Goal: Complete application form: Complete application form

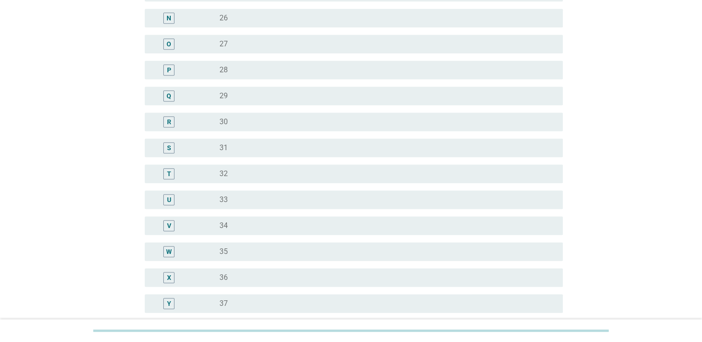
scroll to position [557, 0]
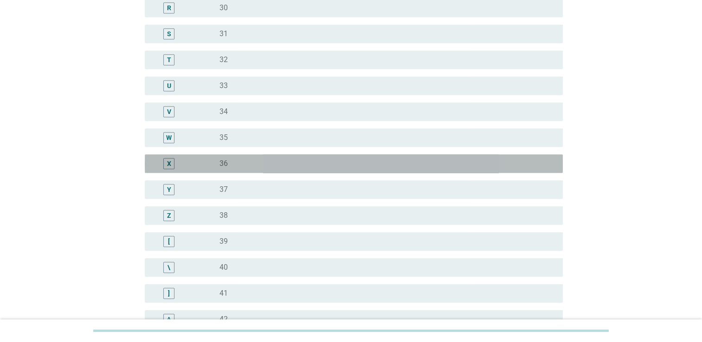
click at [224, 163] on label "36" at bounding box center [223, 163] width 8 height 9
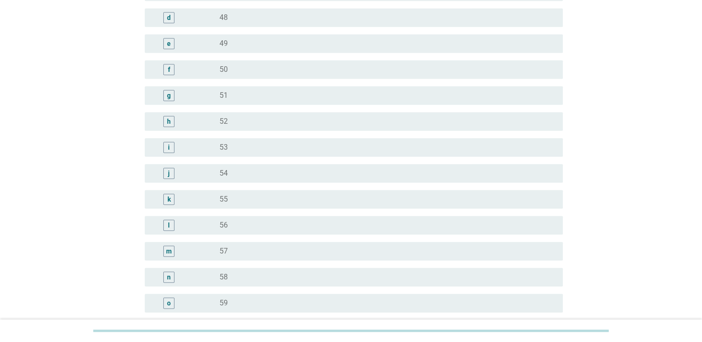
scroll to position [1130, 0]
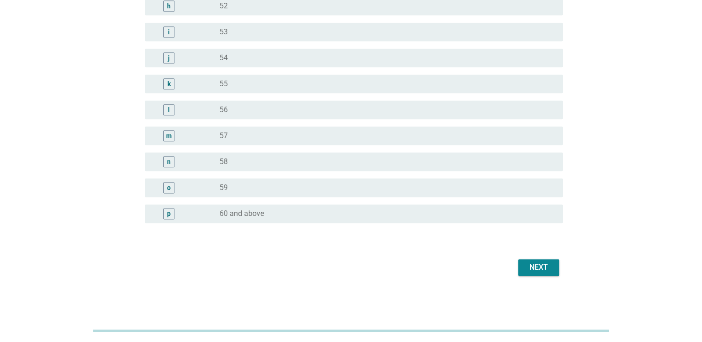
click at [530, 268] on div "Next" at bounding box center [539, 267] width 26 height 11
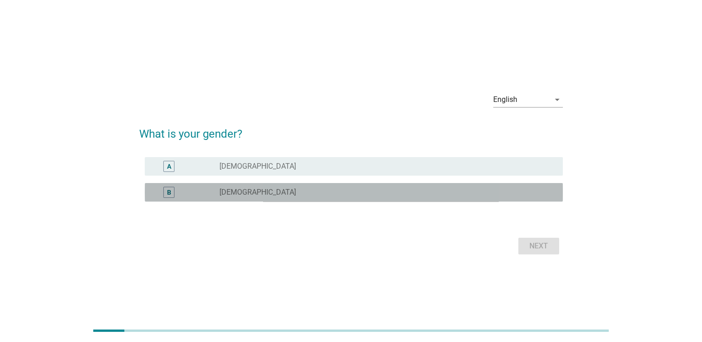
click at [241, 192] on label "[DEMOGRAPHIC_DATA]" at bounding box center [257, 192] width 77 height 9
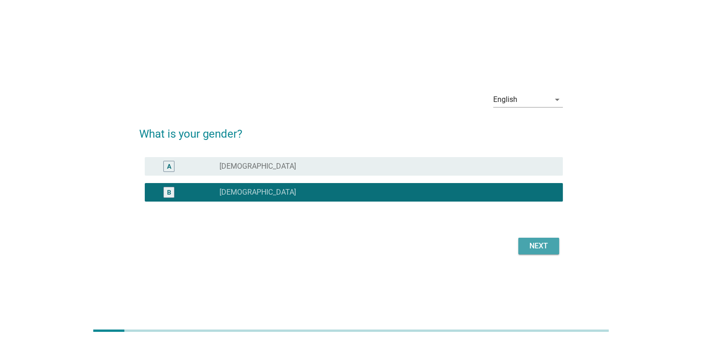
click at [531, 247] on div "Next" at bounding box center [539, 246] width 26 height 11
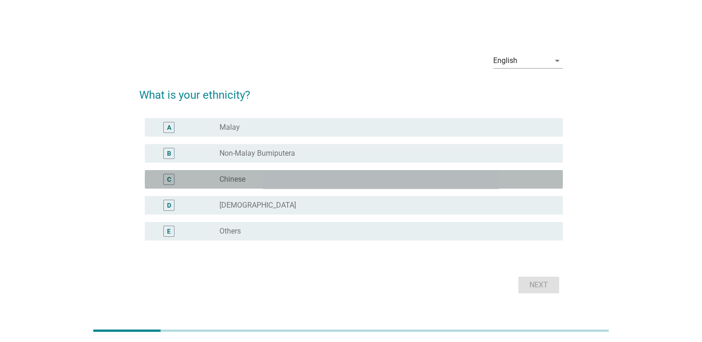
click at [236, 183] on label "Chinese" at bounding box center [232, 179] width 26 height 9
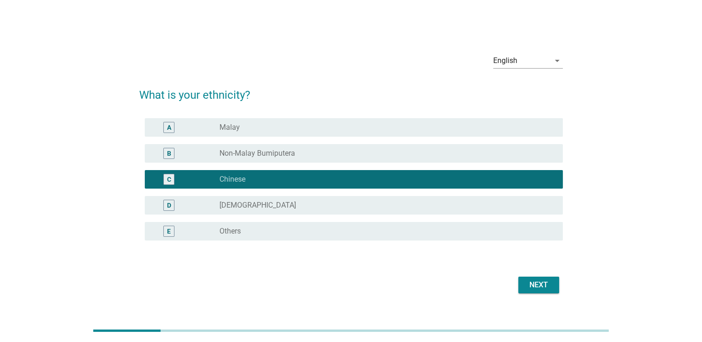
click at [534, 285] on div "Next" at bounding box center [539, 285] width 26 height 11
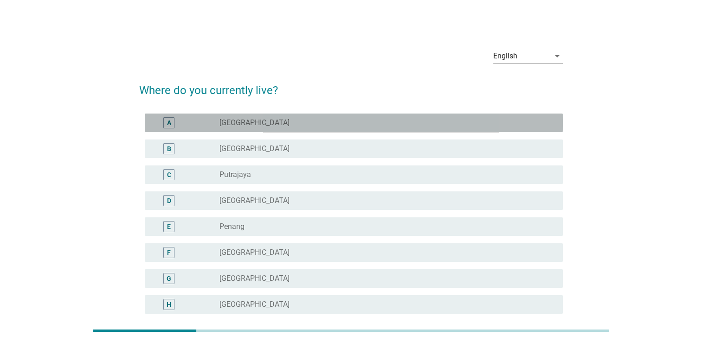
click at [273, 120] on div "radio_button_unchecked [GEOGRAPHIC_DATA]" at bounding box center [383, 122] width 328 height 9
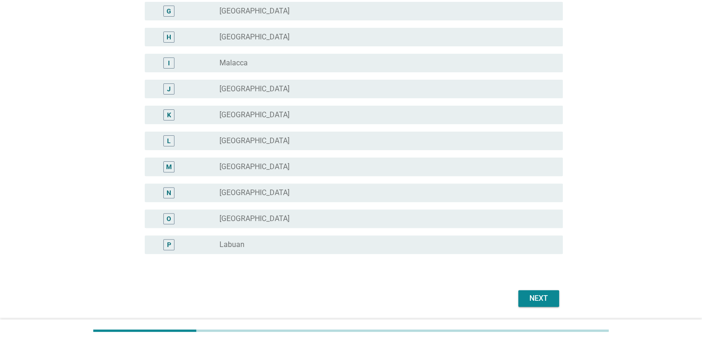
scroll to position [299, 0]
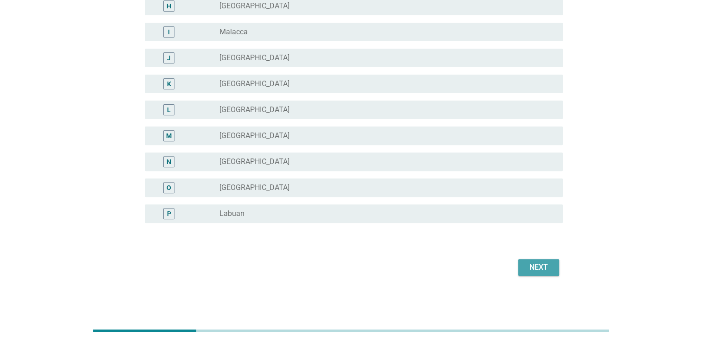
click at [538, 271] on div "Next" at bounding box center [539, 267] width 26 height 11
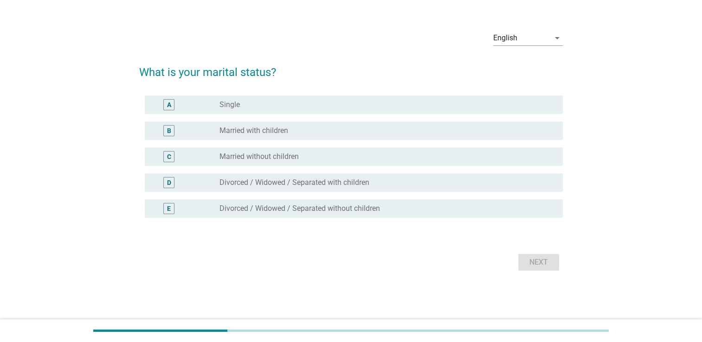
scroll to position [0, 0]
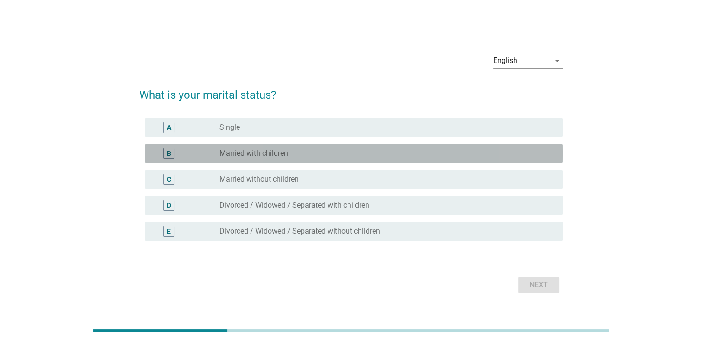
click at [268, 155] on label "Married with children" at bounding box center [253, 153] width 69 height 9
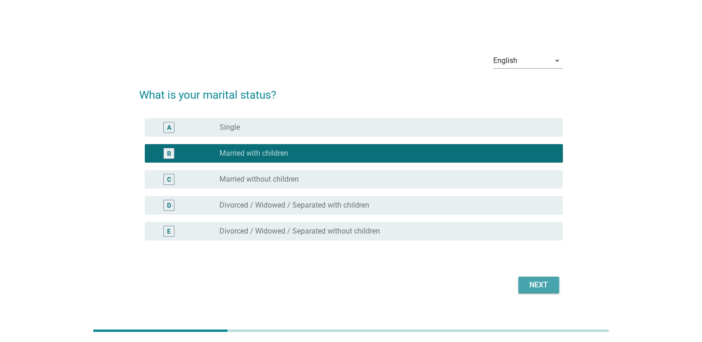
click at [542, 285] on div "Next" at bounding box center [539, 285] width 26 height 11
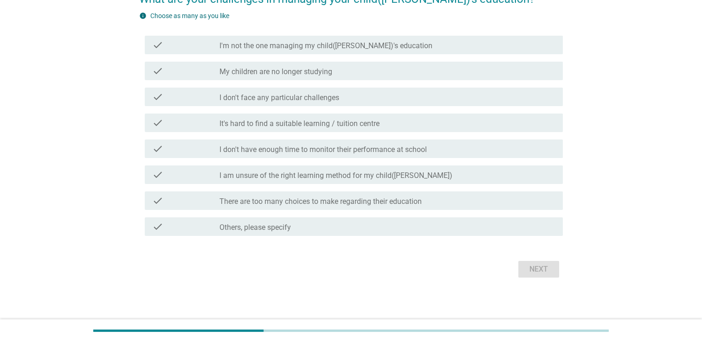
scroll to position [93, 0]
click at [274, 202] on label "There are too many choices to make regarding their education" at bounding box center [320, 200] width 202 height 9
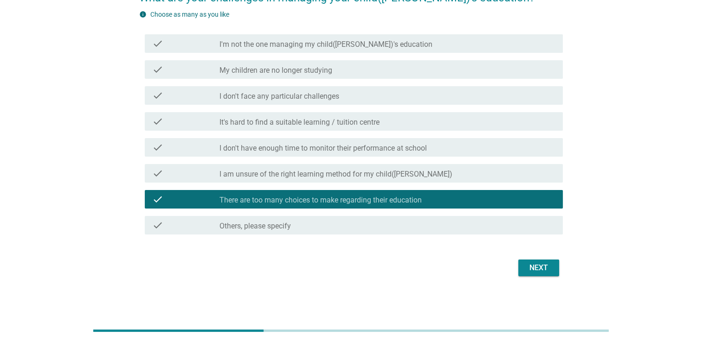
click at [325, 149] on label "I don't have enough time to monitor their performance at school" at bounding box center [322, 148] width 207 height 9
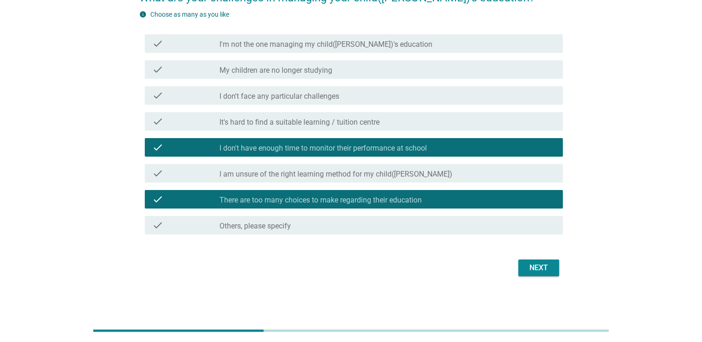
click at [543, 264] on div "Next" at bounding box center [539, 268] width 26 height 11
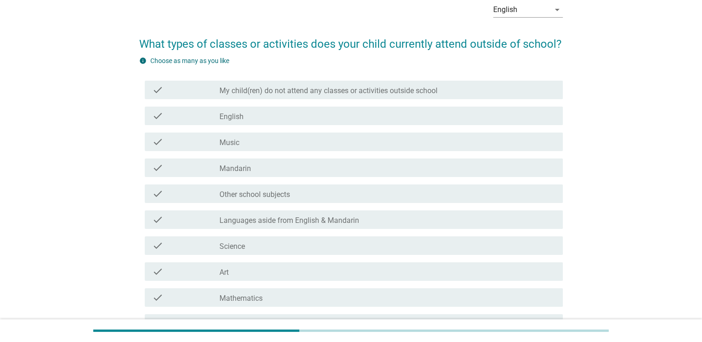
scroll to position [139, 0]
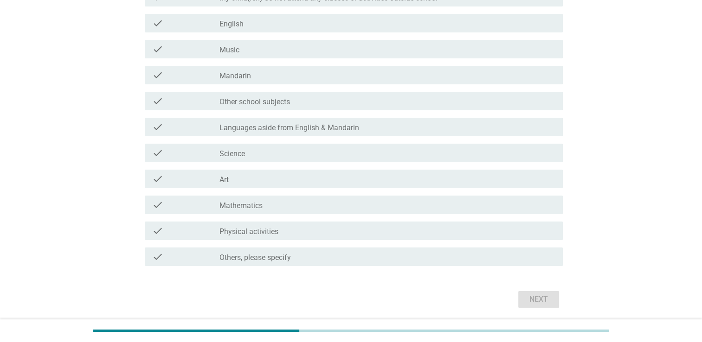
click at [275, 233] on label "Physical activities" at bounding box center [248, 231] width 59 height 9
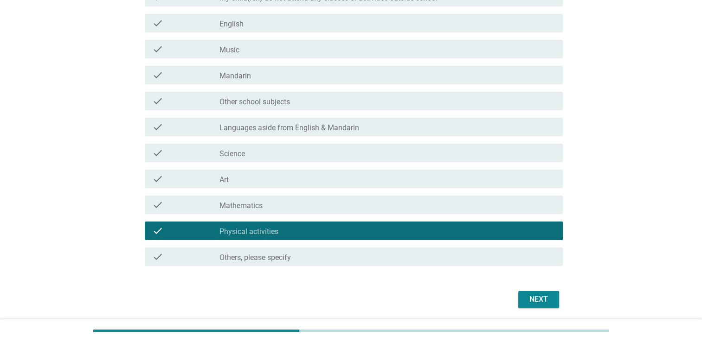
click at [542, 300] on div "Next" at bounding box center [539, 299] width 26 height 11
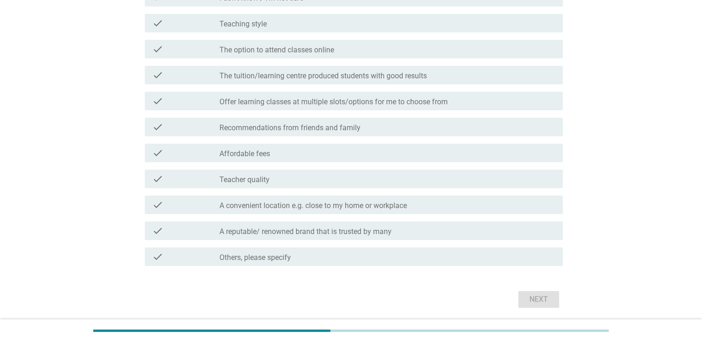
scroll to position [0, 0]
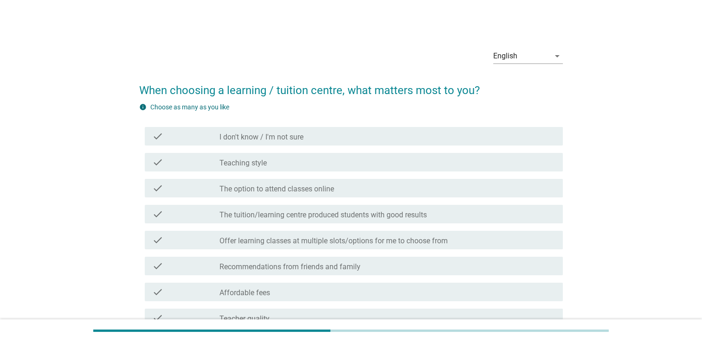
click at [310, 214] on label "The tuition/learning centre produced students with good results" at bounding box center [322, 215] width 207 height 9
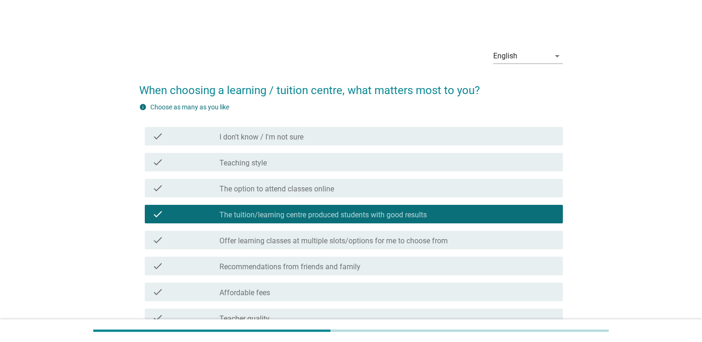
scroll to position [139, 0]
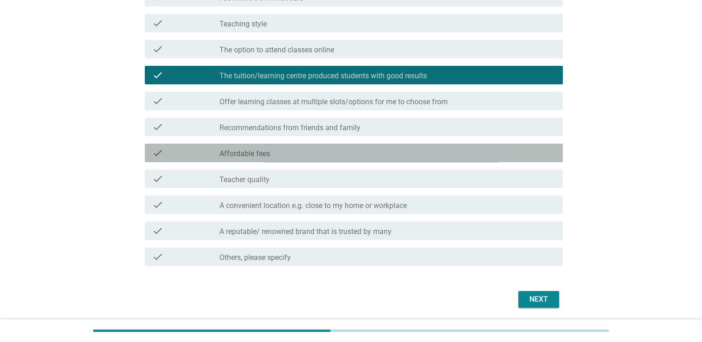
click at [285, 157] on div "check_box_outline_blank Affordable fees" at bounding box center [387, 153] width 336 height 11
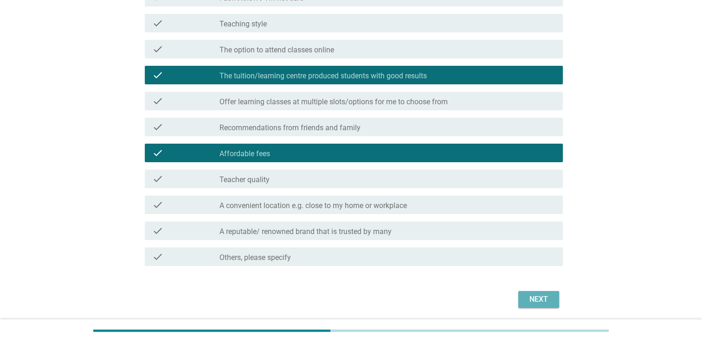
click at [537, 302] on div "Next" at bounding box center [539, 299] width 26 height 11
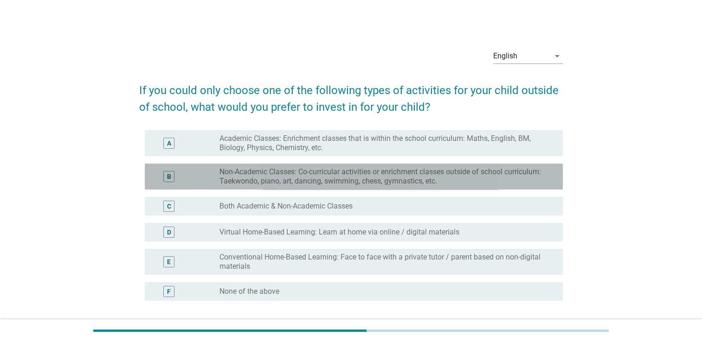
click at [290, 179] on label "Non-Academic Classes: Co-curricular activities or enrichment classes outside of…" at bounding box center [383, 176] width 328 height 19
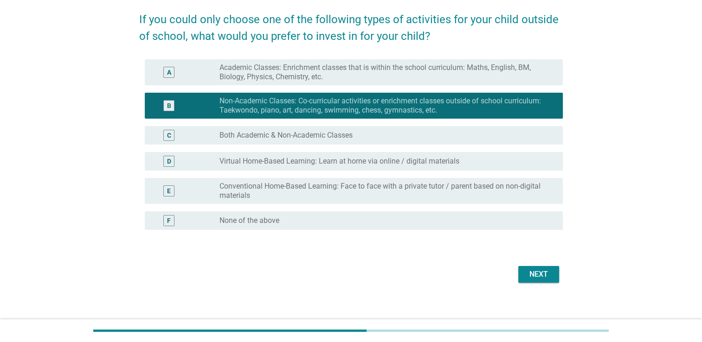
scroll to position [78, 0]
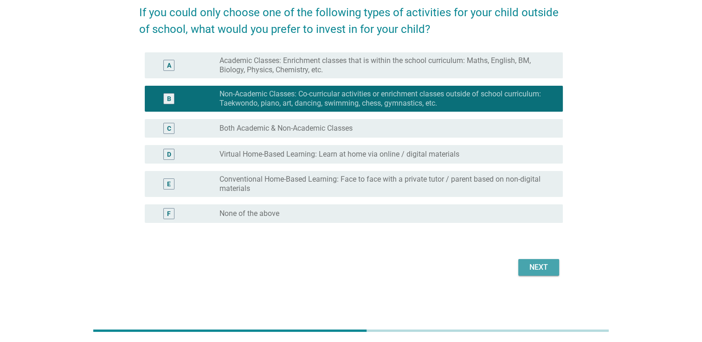
click at [531, 269] on div "Next" at bounding box center [539, 267] width 26 height 11
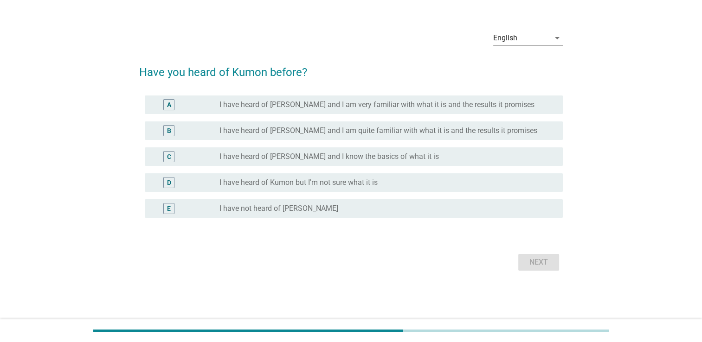
scroll to position [0, 0]
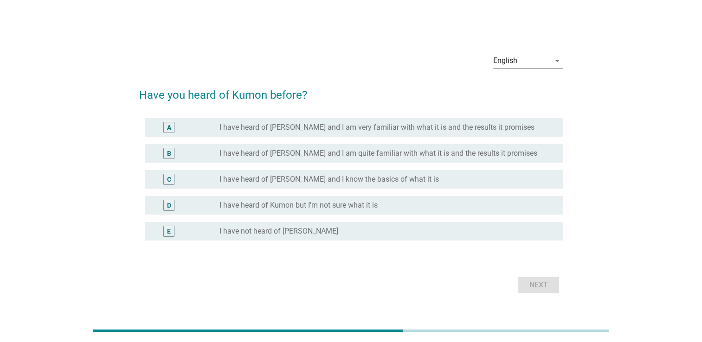
click at [310, 208] on label "I have heard of Kumon but I'm not sure what it is" at bounding box center [298, 205] width 158 height 9
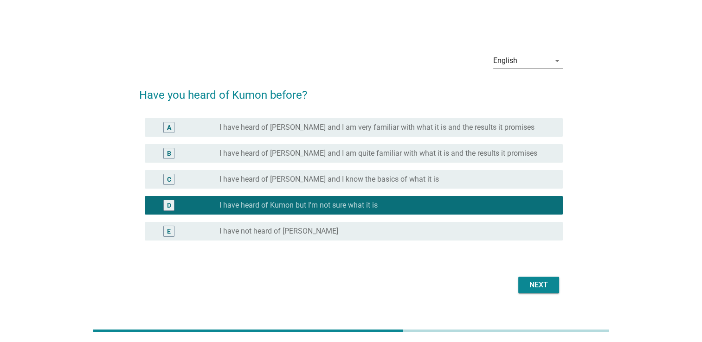
click at [377, 182] on label "I have heard of [PERSON_NAME] and I know the basics of what it is" at bounding box center [328, 179] width 219 height 9
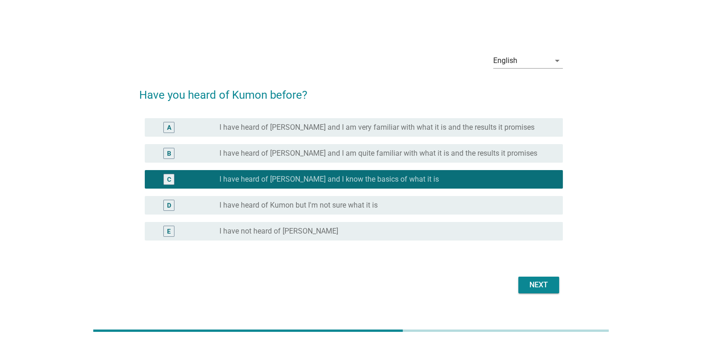
click at [538, 286] on div "Next" at bounding box center [539, 285] width 26 height 11
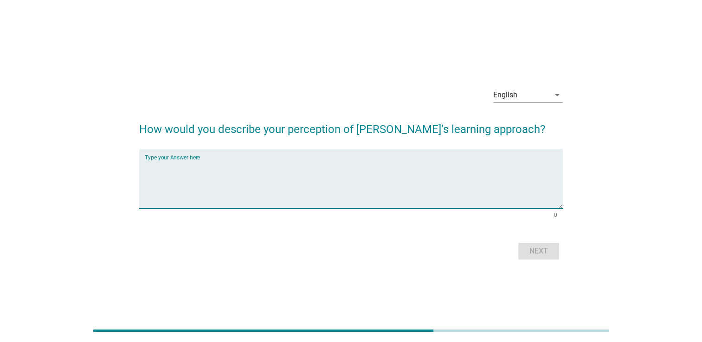
click at [282, 198] on textarea "Type your Answer here" at bounding box center [354, 184] width 418 height 49
type textarea "no idea"
click at [548, 250] on div "Next" at bounding box center [539, 251] width 26 height 11
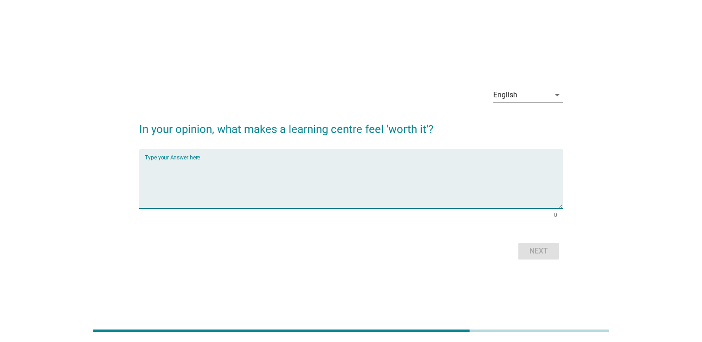
click at [309, 198] on textarea "Type your Answer here" at bounding box center [354, 184] width 418 height 49
type textarea "no idea"
click at [540, 250] on div "Next" at bounding box center [539, 251] width 26 height 11
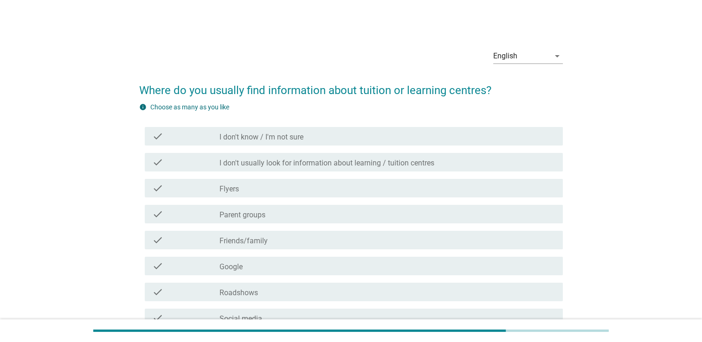
click at [256, 215] on label "Parent groups" at bounding box center [242, 215] width 46 height 9
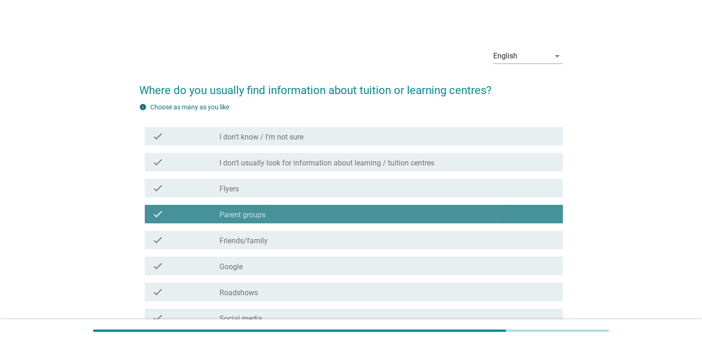
click at [256, 215] on label "Parent groups" at bounding box center [242, 215] width 46 height 9
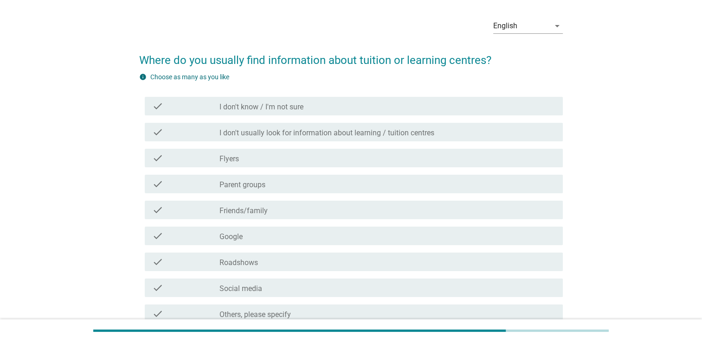
scroll to position [46, 0]
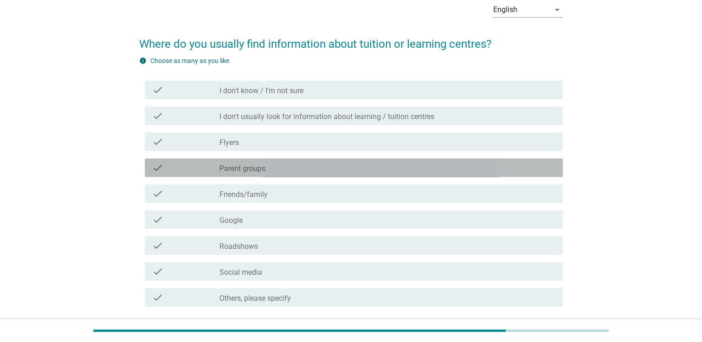
click at [254, 168] on label "Parent groups" at bounding box center [242, 168] width 46 height 9
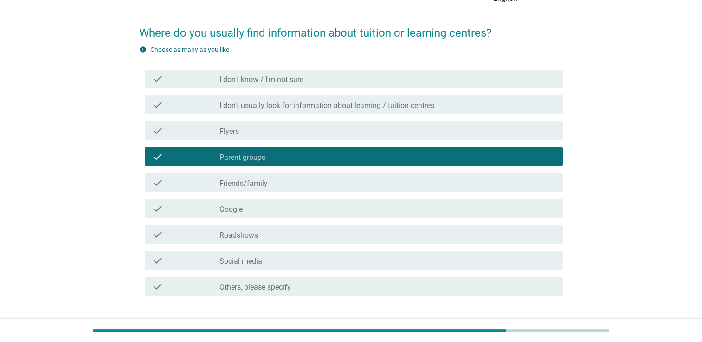
scroll to position [119, 0]
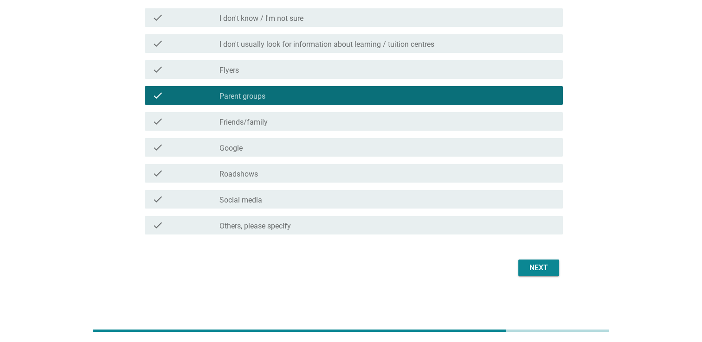
click at [531, 269] on div "Next" at bounding box center [539, 268] width 26 height 11
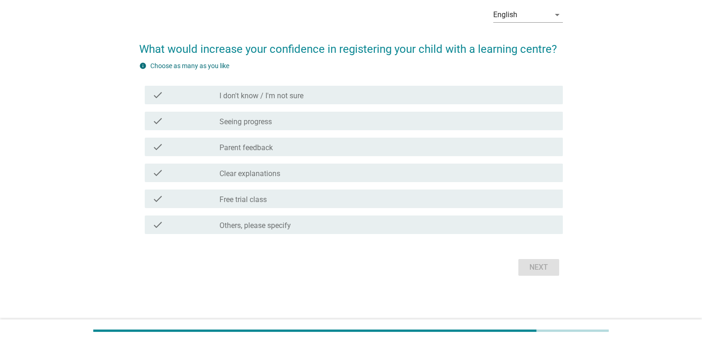
scroll to position [0, 0]
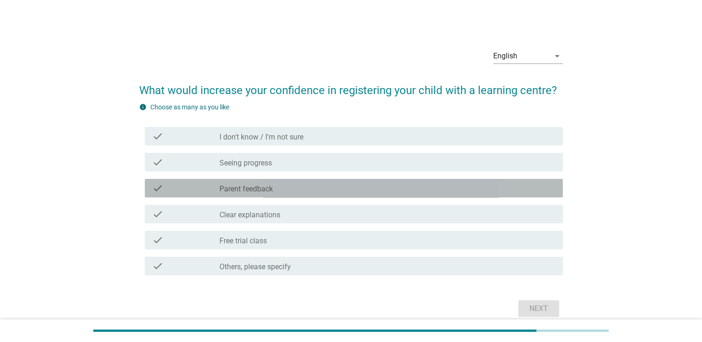
click at [275, 189] on div "check_box_outline_blank Parent feedback" at bounding box center [387, 188] width 336 height 11
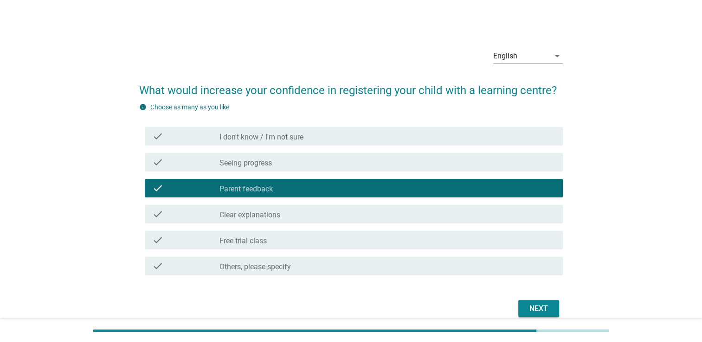
click at [271, 162] on label "Seeing progress" at bounding box center [245, 163] width 52 height 9
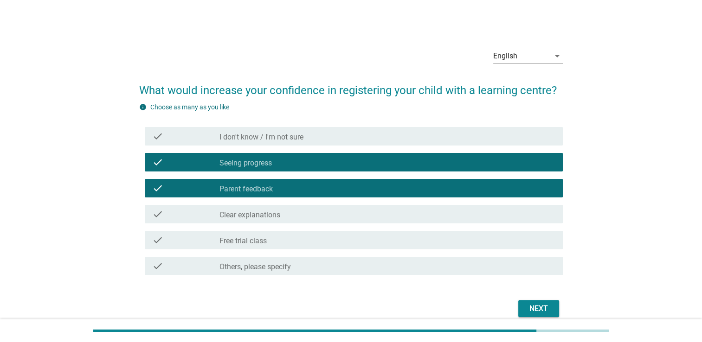
click at [543, 309] on div "Next" at bounding box center [539, 308] width 26 height 11
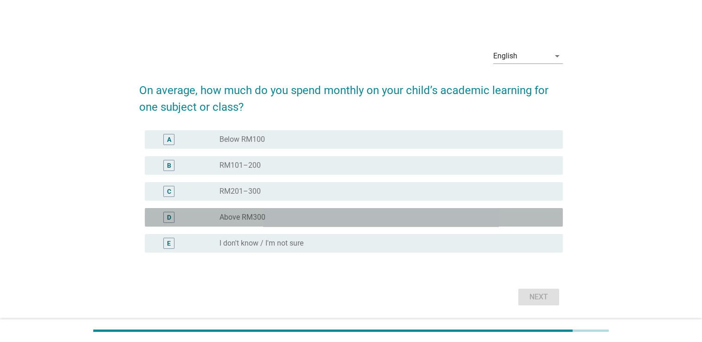
click at [272, 215] on div "radio_button_unchecked Above RM300" at bounding box center [383, 217] width 328 height 9
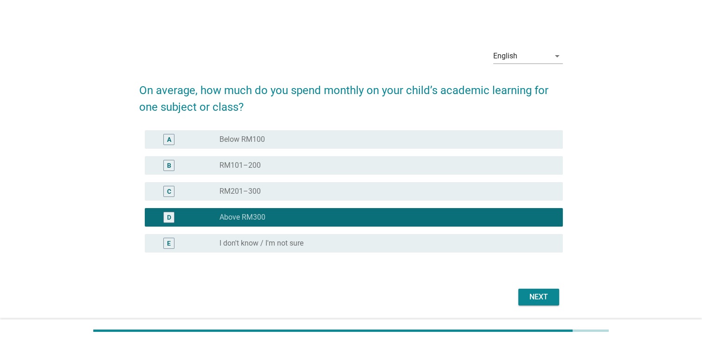
click at [544, 296] on div "Next" at bounding box center [539, 297] width 26 height 11
